Goal: Task Accomplishment & Management: Use online tool/utility

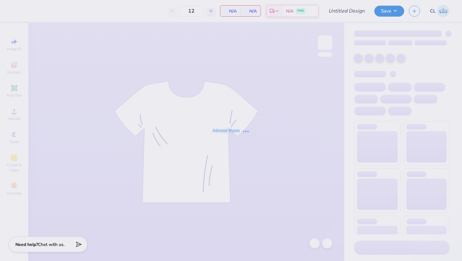
type input "GTOWN Crewneck"
type input "20"
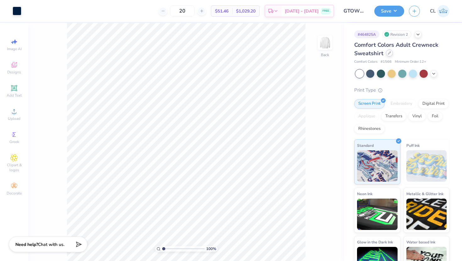
click at [390, 54] on icon at bounding box center [389, 53] width 3 height 3
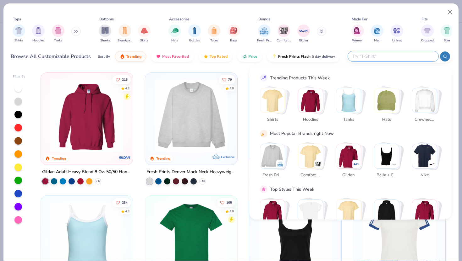
click at [387, 55] on input "text" at bounding box center [393, 56] width 82 height 7
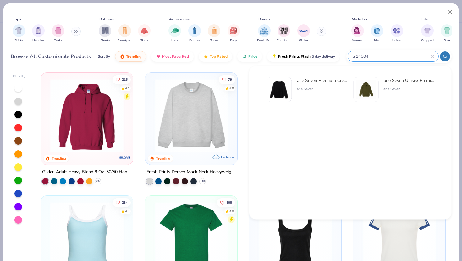
type input "ls14004"
click at [312, 91] on div "Lane Seven" at bounding box center [320, 89] width 53 height 6
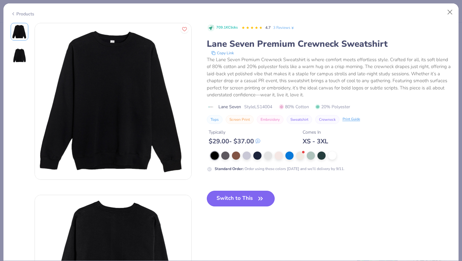
click at [244, 202] on button "Switch to This" at bounding box center [241, 199] width 68 height 16
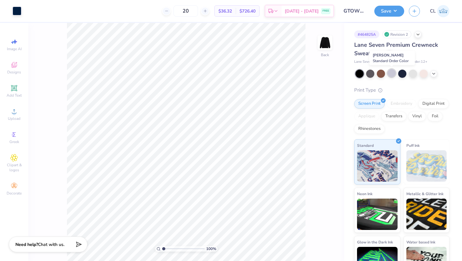
click at [391, 75] on div at bounding box center [391, 73] width 8 height 8
click at [413, 73] on div at bounding box center [413, 73] width 8 height 8
click at [402, 75] on div at bounding box center [402, 73] width 8 height 8
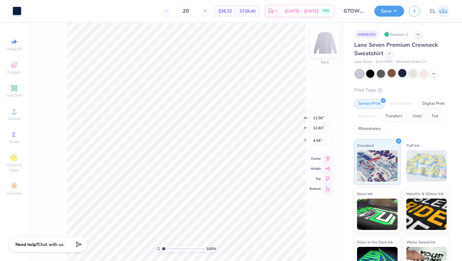
type input "4.48"
click at [325, 152] on icon at bounding box center [327, 153] width 9 height 8
click at [328, 160] on div "100 % Back W 12.50 12.50 " H 12.63 12.63 " Y 4.48 4.48 " Center Middle Top Bott…" at bounding box center [186, 142] width 316 height 238
click at [74, 244] on div "Art colors 20 $36.32 Per Item $726.40 Total Est. Delivery Sep 9 - 12 FREE Desig…" at bounding box center [231, 130] width 462 height 261
click at [326, 164] on icon at bounding box center [327, 163] width 9 height 8
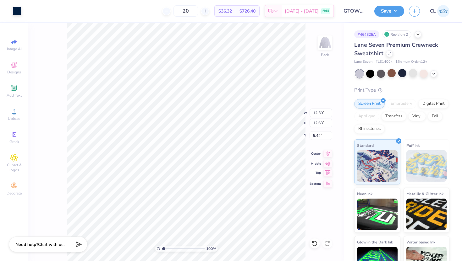
click at [327, 172] on icon at bounding box center [327, 173] width 5 height 5
click at [329, 153] on icon at bounding box center [327, 153] width 9 height 8
type input "3.00"
click at [385, 14] on button "Save" at bounding box center [389, 10] width 30 height 11
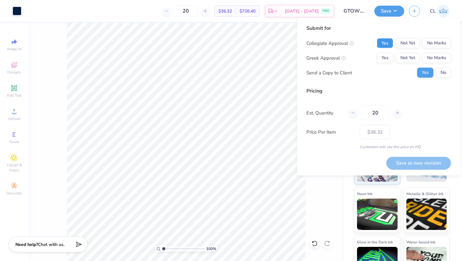
click at [386, 40] on button "Yes" at bounding box center [385, 43] width 16 height 10
click at [431, 57] on button "No Marks" at bounding box center [436, 58] width 29 height 10
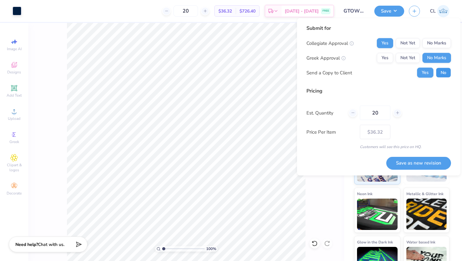
click at [443, 70] on button "No" at bounding box center [443, 73] width 15 height 10
click at [402, 160] on button "Save as new revision" at bounding box center [418, 163] width 65 height 13
type input "$36.32"
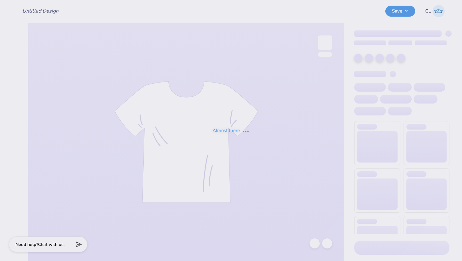
type input "GTOWN Crewneck"
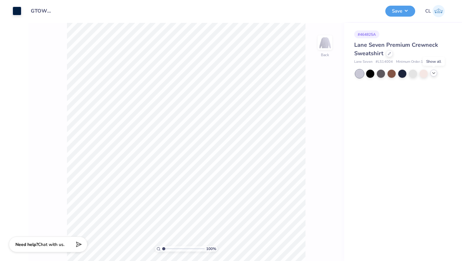
click at [433, 73] on polyline at bounding box center [433, 73] width 3 height 1
click at [412, 73] on div at bounding box center [413, 73] width 8 height 8
click at [405, 9] on button "Save" at bounding box center [400, 10] width 30 height 11
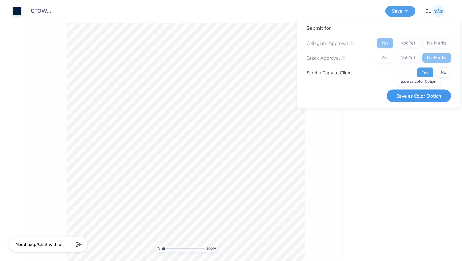
click at [407, 91] on button "Save as Color Option" at bounding box center [418, 96] width 64 height 13
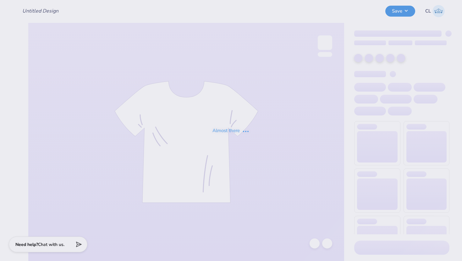
type input "GTOWN Crewneck"
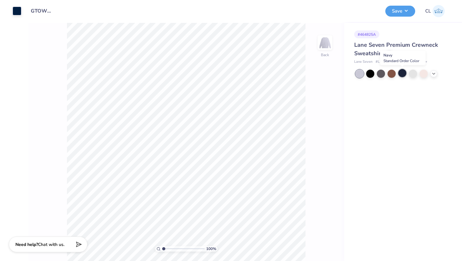
click at [402, 71] on div at bounding box center [402, 73] width 8 height 8
click at [15, 8] on div at bounding box center [17, 10] width 9 height 9
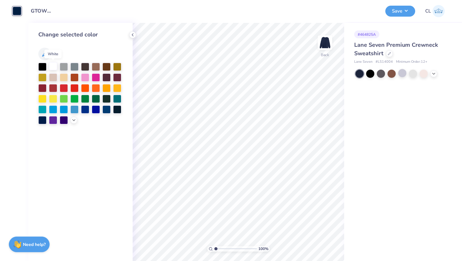
click at [55, 66] on div at bounding box center [53, 66] width 8 height 8
click at [132, 35] on polyline at bounding box center [132, 35] width 1 height 3
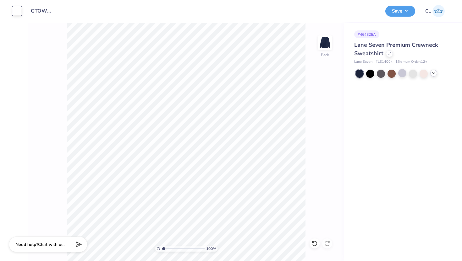
click at [433, 76] on div at bounding box center [433, 73] width 7 height 7
click at [405, 13] on button "Save" at bounding box center [400, 10] width 30 height 11
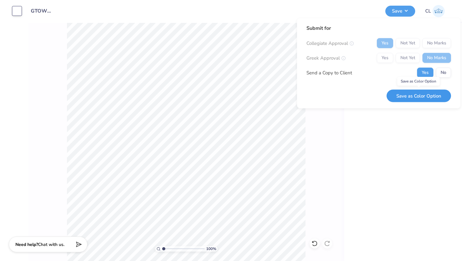
click at [401, 93] on button "Save as Color Option" at bounding box center [418, 96] width 64 height 13
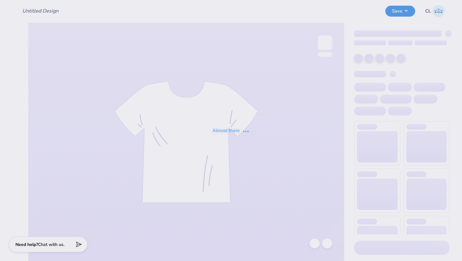
type input "GTOWN Crewneck"
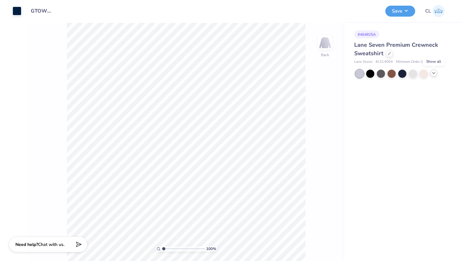
click at [435, 74] on icon at bounding box center [433, 73] width 5 height 5
click at [380, 85] on div at bounding box center [381, 84] width 8 height 8
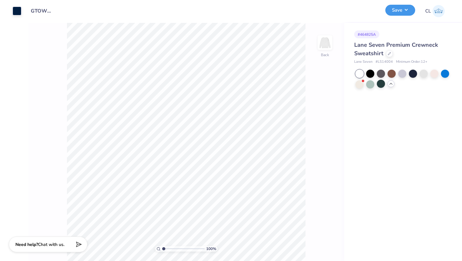
click at [406, 11] on button "Save" at bounding box center [400, 10] width 30 height 11
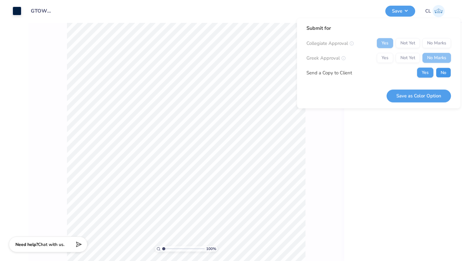
click at [441, 73] on button "No" at bounding box center [443, 73] width 15 height 10
click at [400, 96] on button "Save as Color Option" at bounding box center [418, 96] width 64 height 13
